Goal: Book appointment/travel/reservation

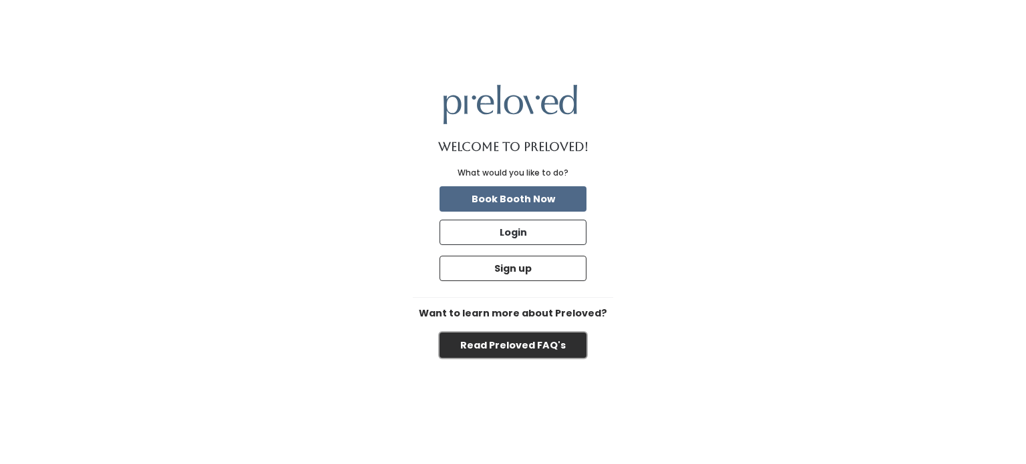
click at [514, 339] on button "Read Preloved FAQ's" at bounding box center [513, 345] width 147 height 25
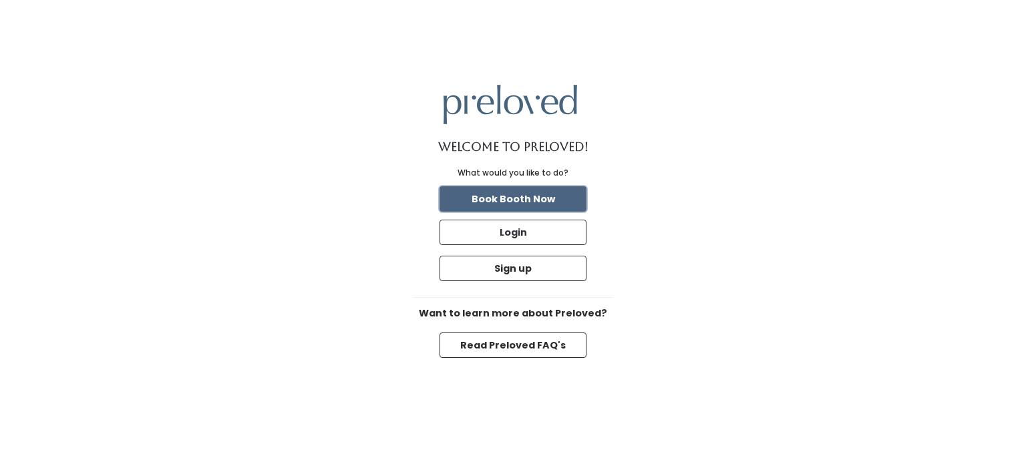
click at [474, 190] on button "Book Booth Now" at bounding box center [513, 198] width 147 height 25
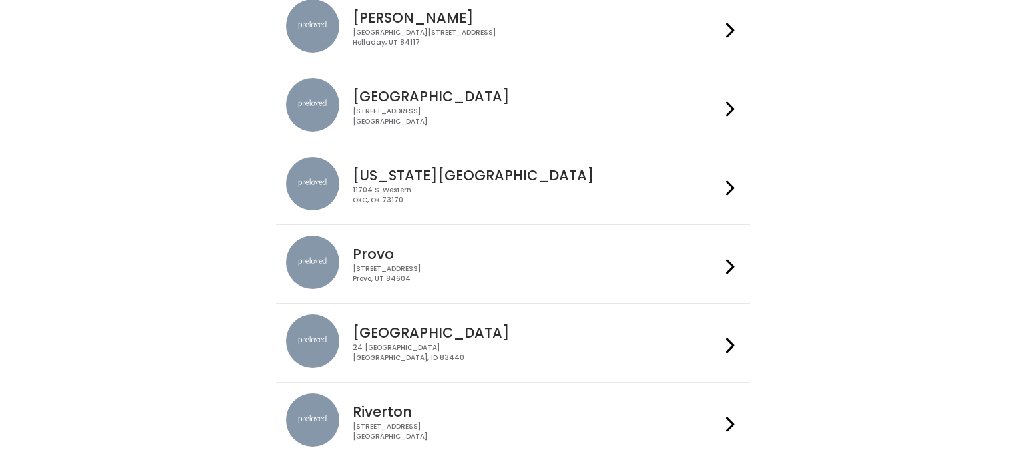
scroll to position [341, 0]
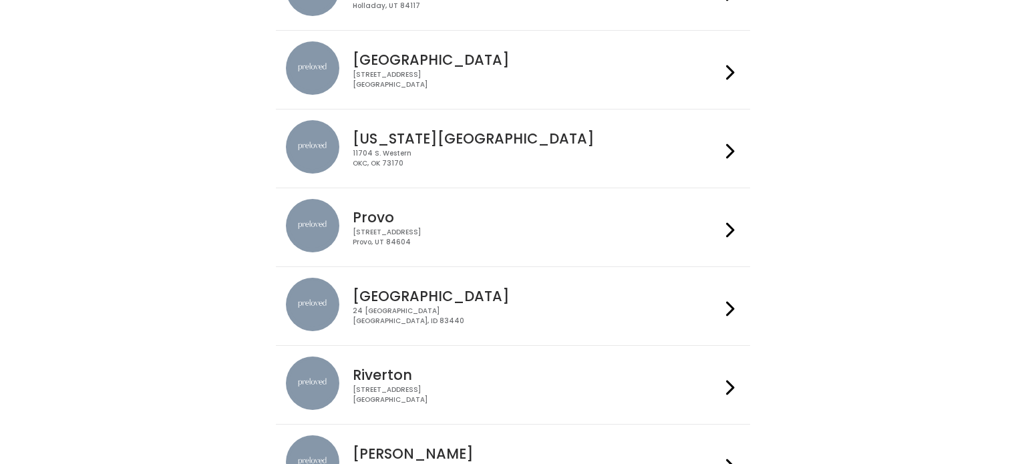
click at [478, 237] on div "230 W Cougar Blvd Provo, UT 84604" at bounding box center [536, 237] width 367 height 19
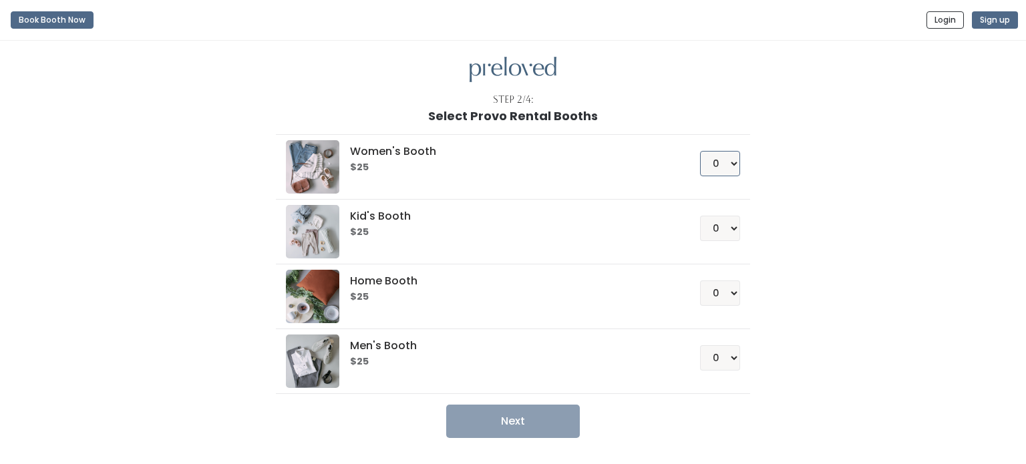
click at [734, 168] on select "0 1 2 3 4" at bounding box center [720, 163] width 40 height 25
select select "1"
click at [703, 151] on select "0 1 2 3 4" at bounding box center [720, 163] width 40 height 25
click at [530, 418] on button "Next" at bounding box center [513, 421] width 134 height 33
